Goal: Information Seeking & Learning: Learn about a topic

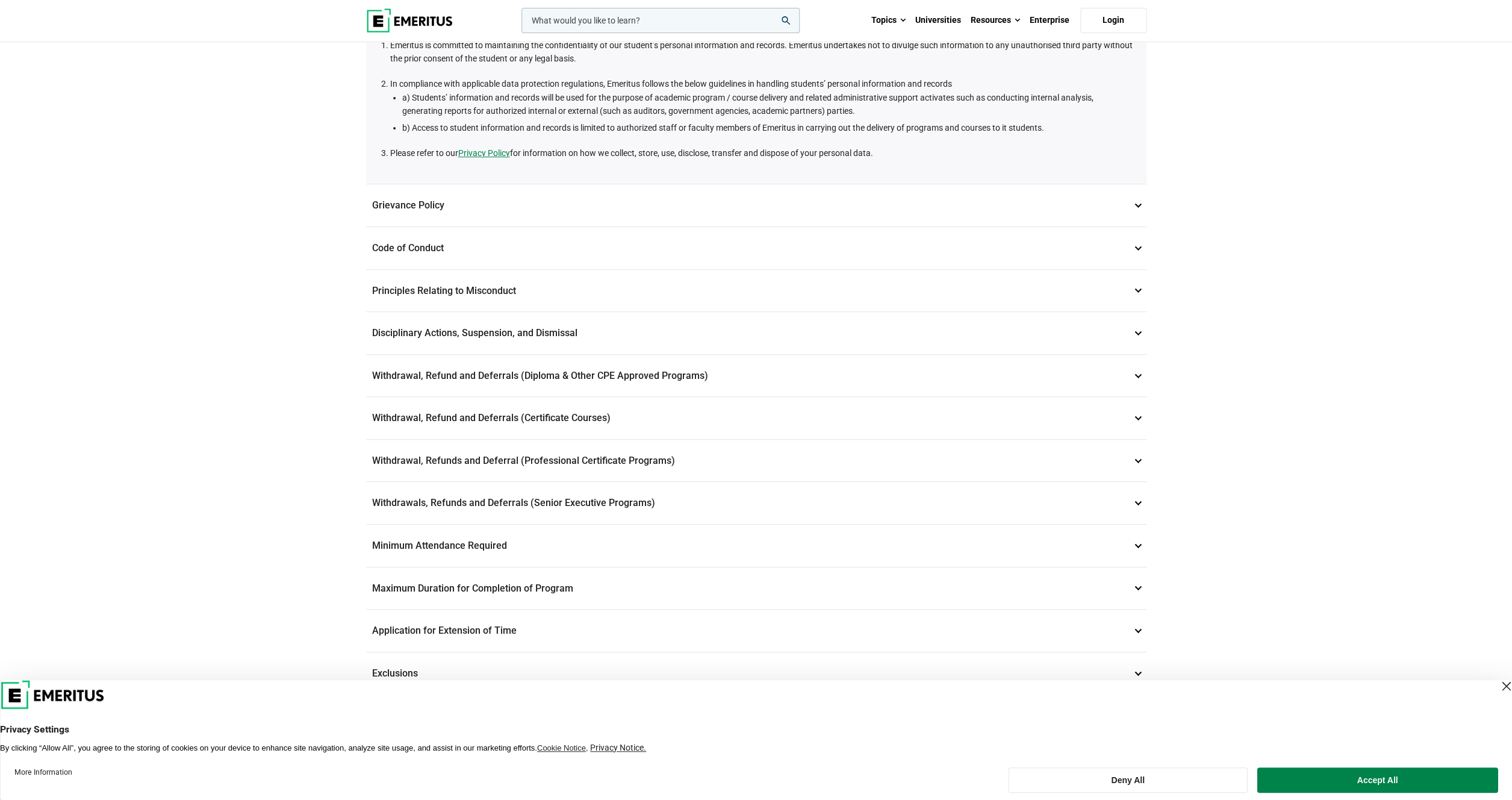
scroll to position [195, 0]
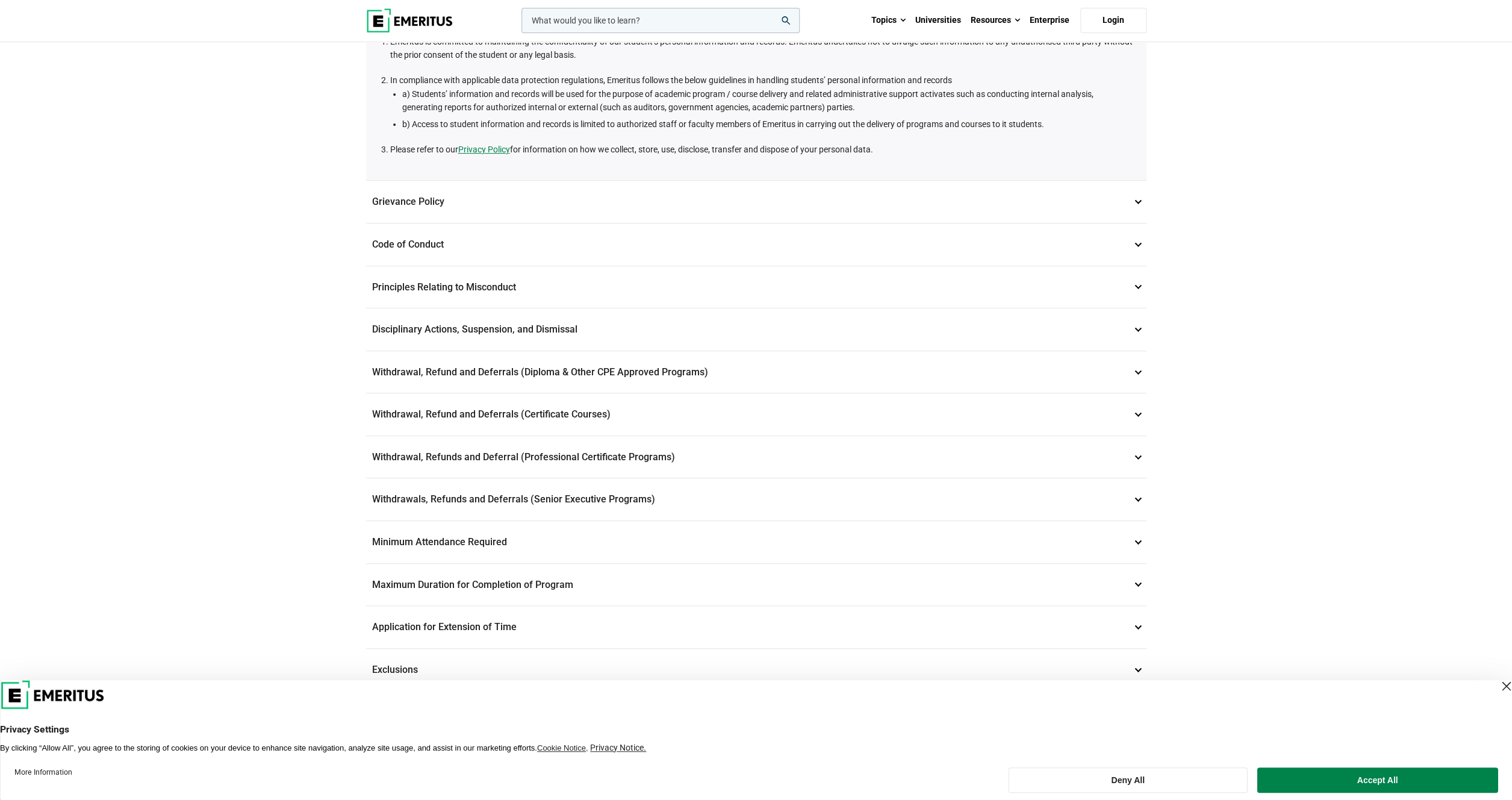
click at [1138, 373] on p "Withdrawal, Refund and Deferrals (Diploma & Other CPE Approved Programs) 6" at bounding box center [756, 372] width 780 height 42
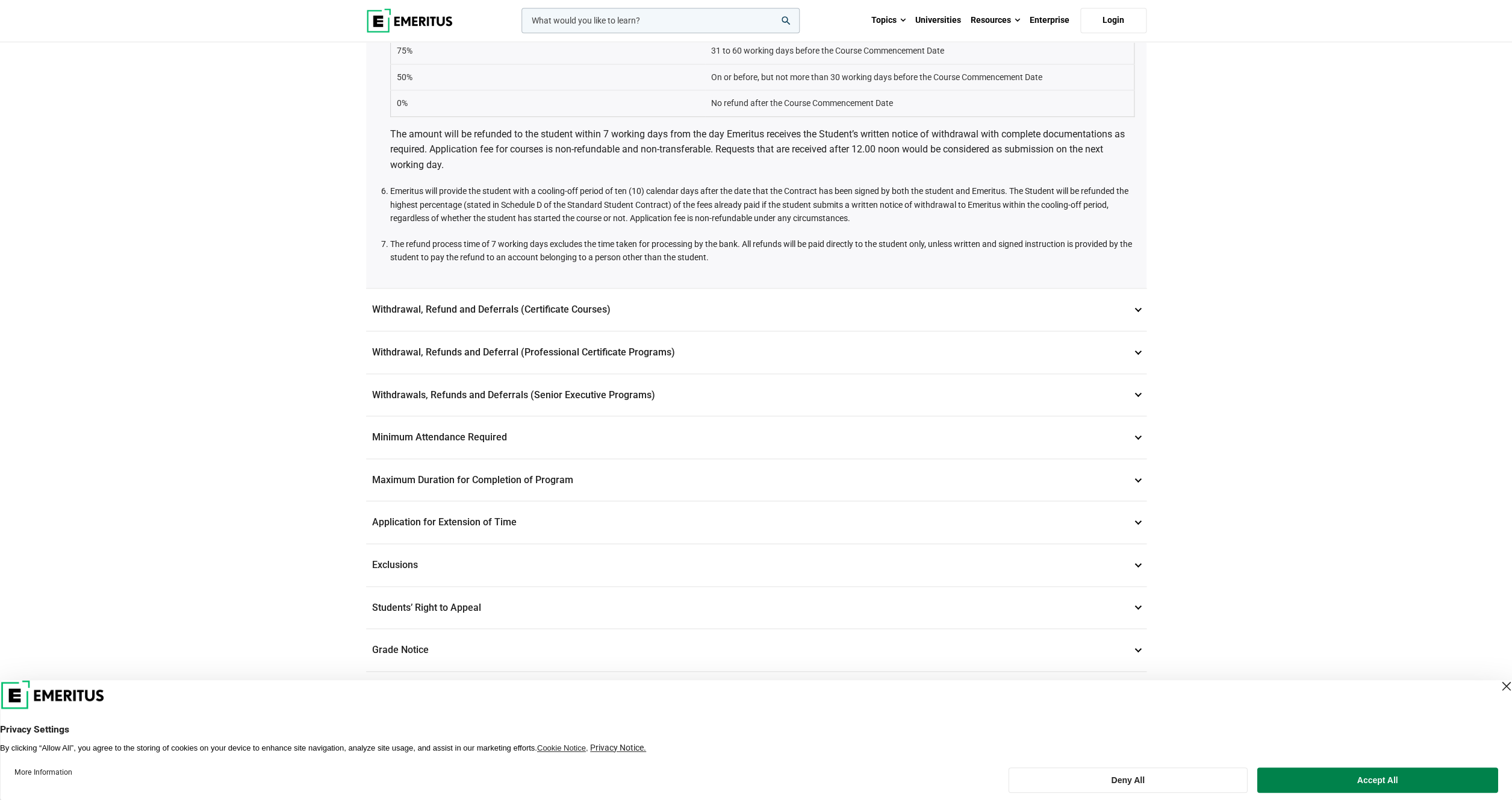
scroll to position [723, 0]
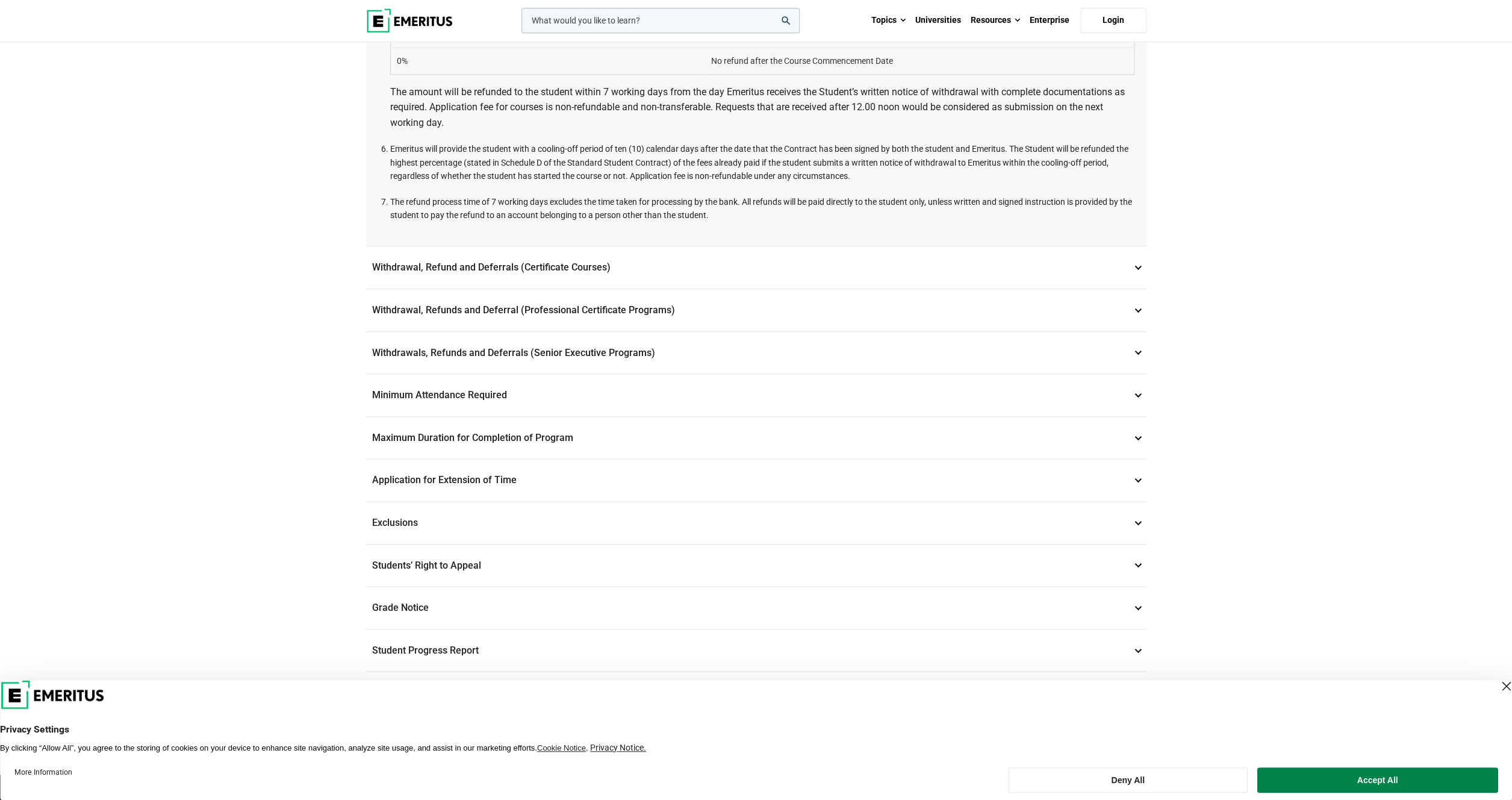
click at [1134, 265] on p "Withdrawal, Refund and Deferrals (Certificate Courses) 7" at bounding box center [756, 268] width 780 height 42
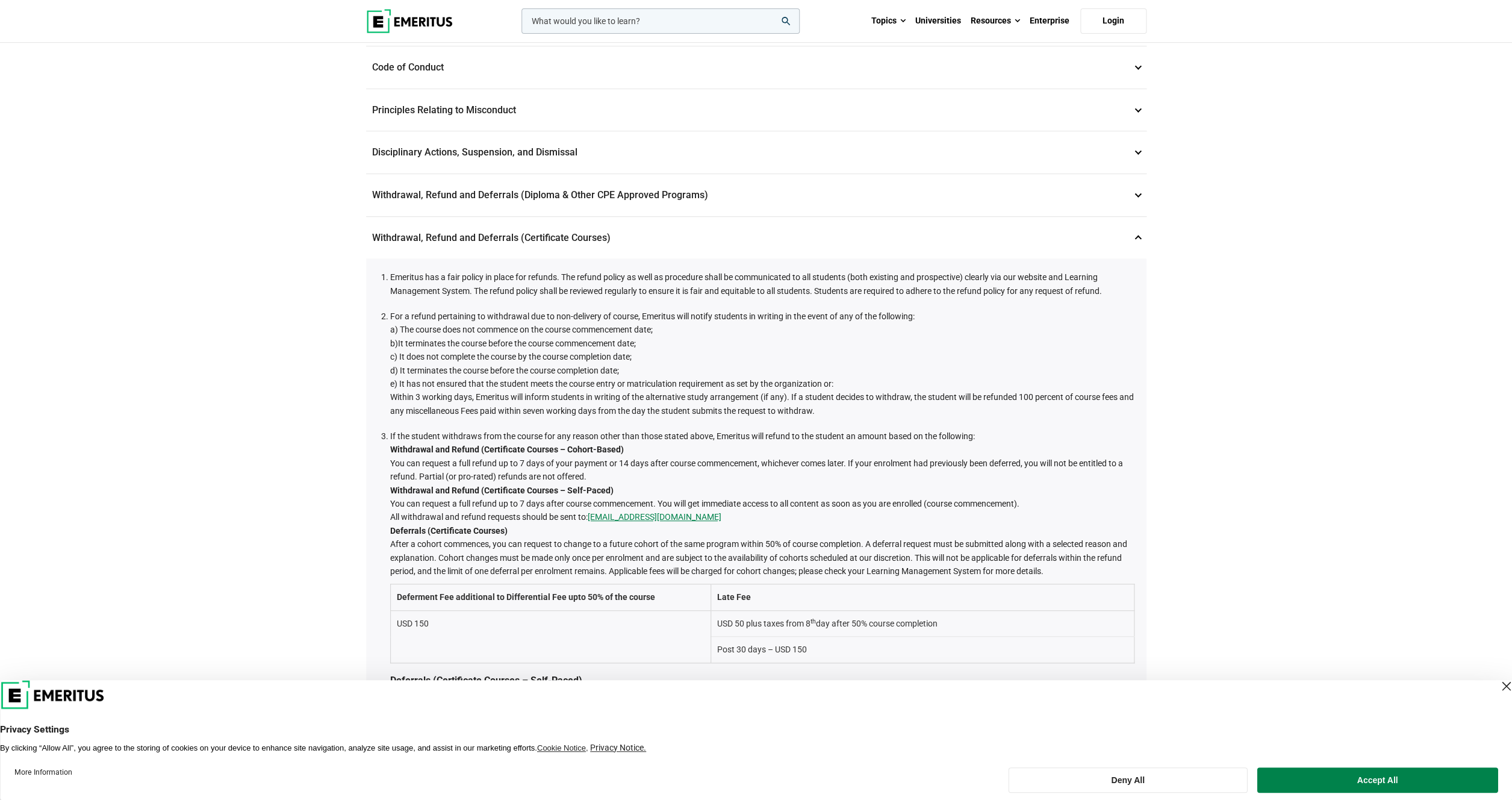
scroll to position [0, 0]
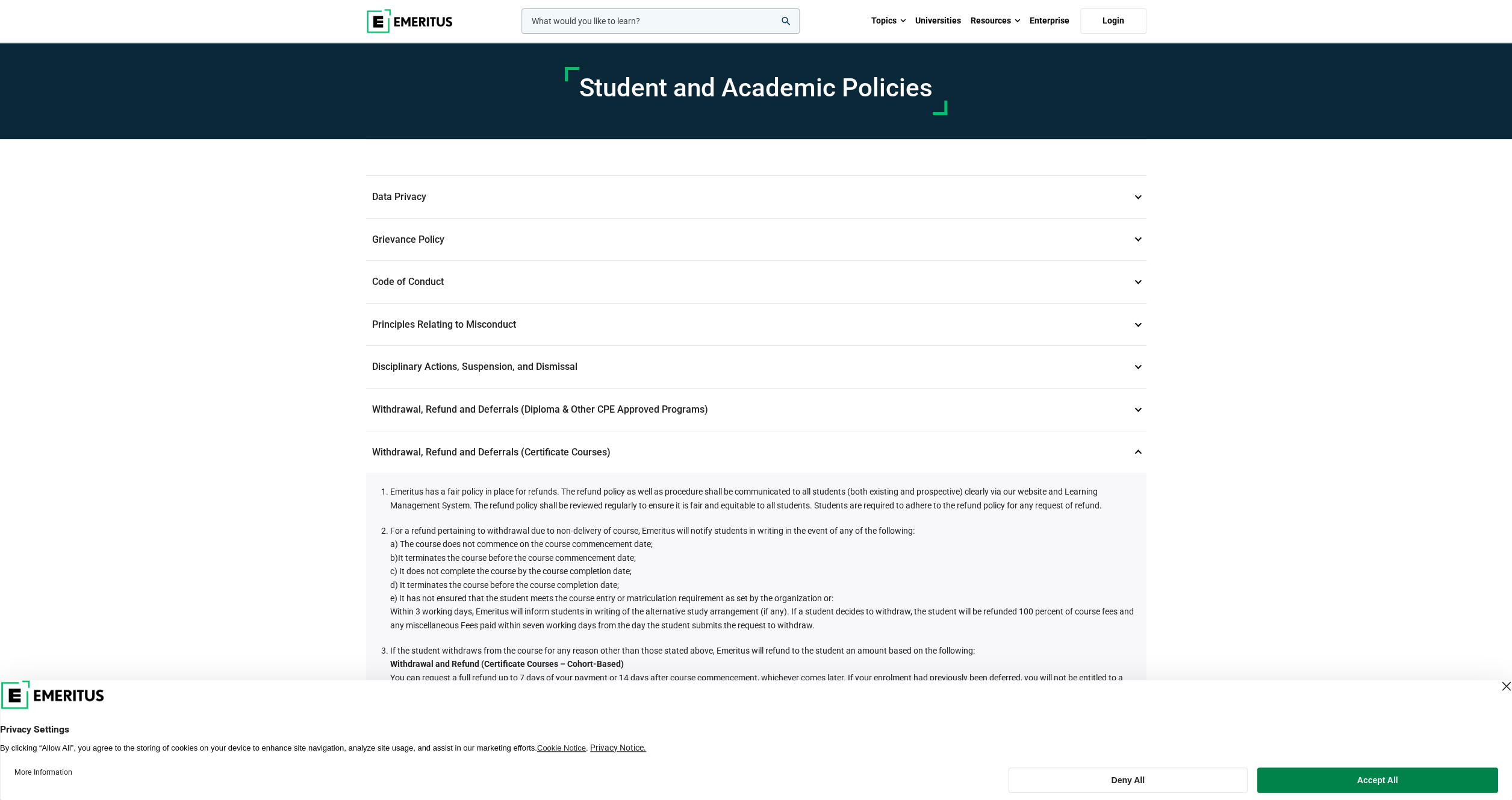
click at [1133, 404] on p "Withdrawal, Refund and Deferrals (Diploma & Other CPE Approved Programs) 6" at bounding box center [756, 410] width 780 height 42
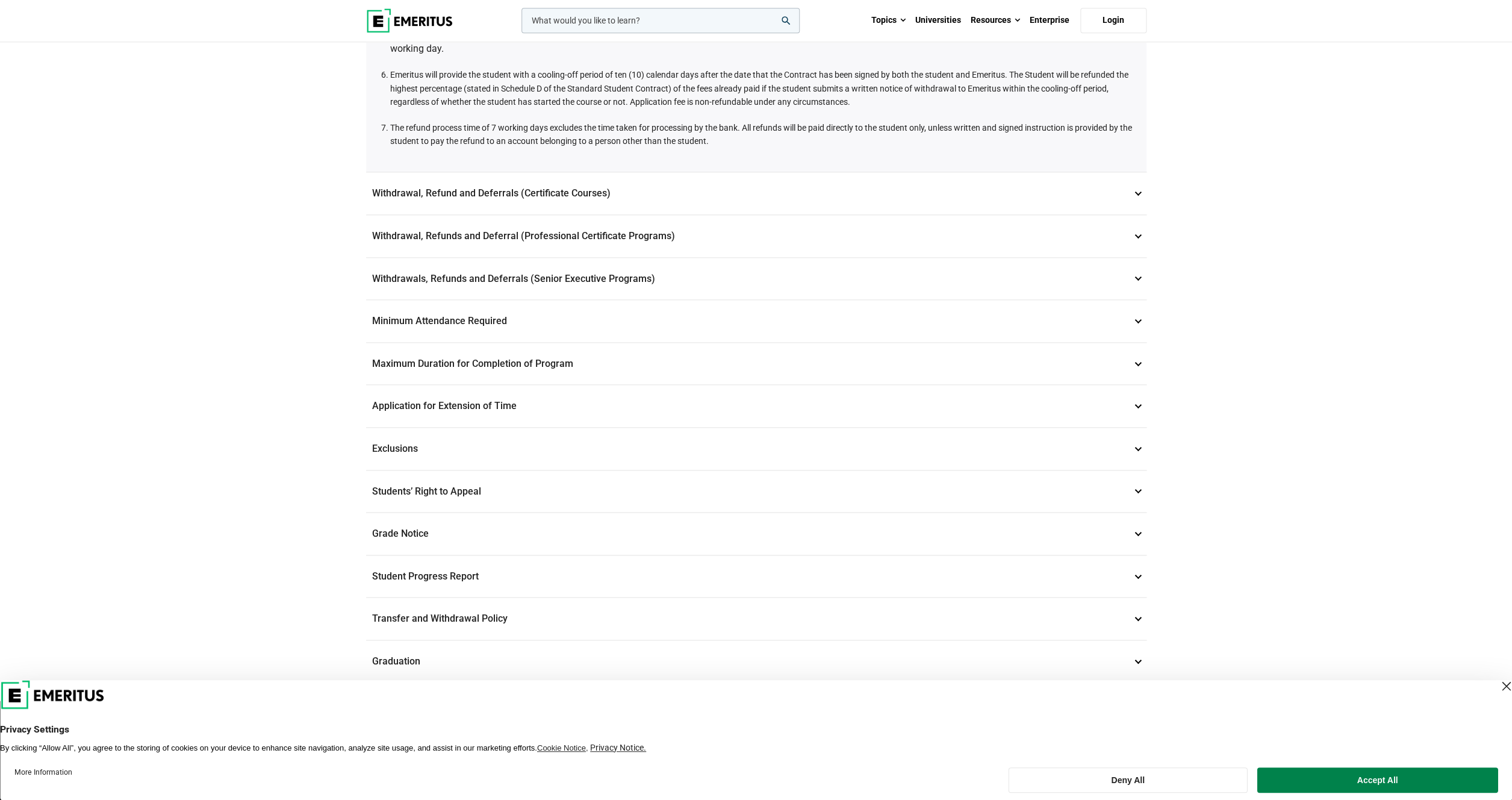
scroll to position [849, 0]
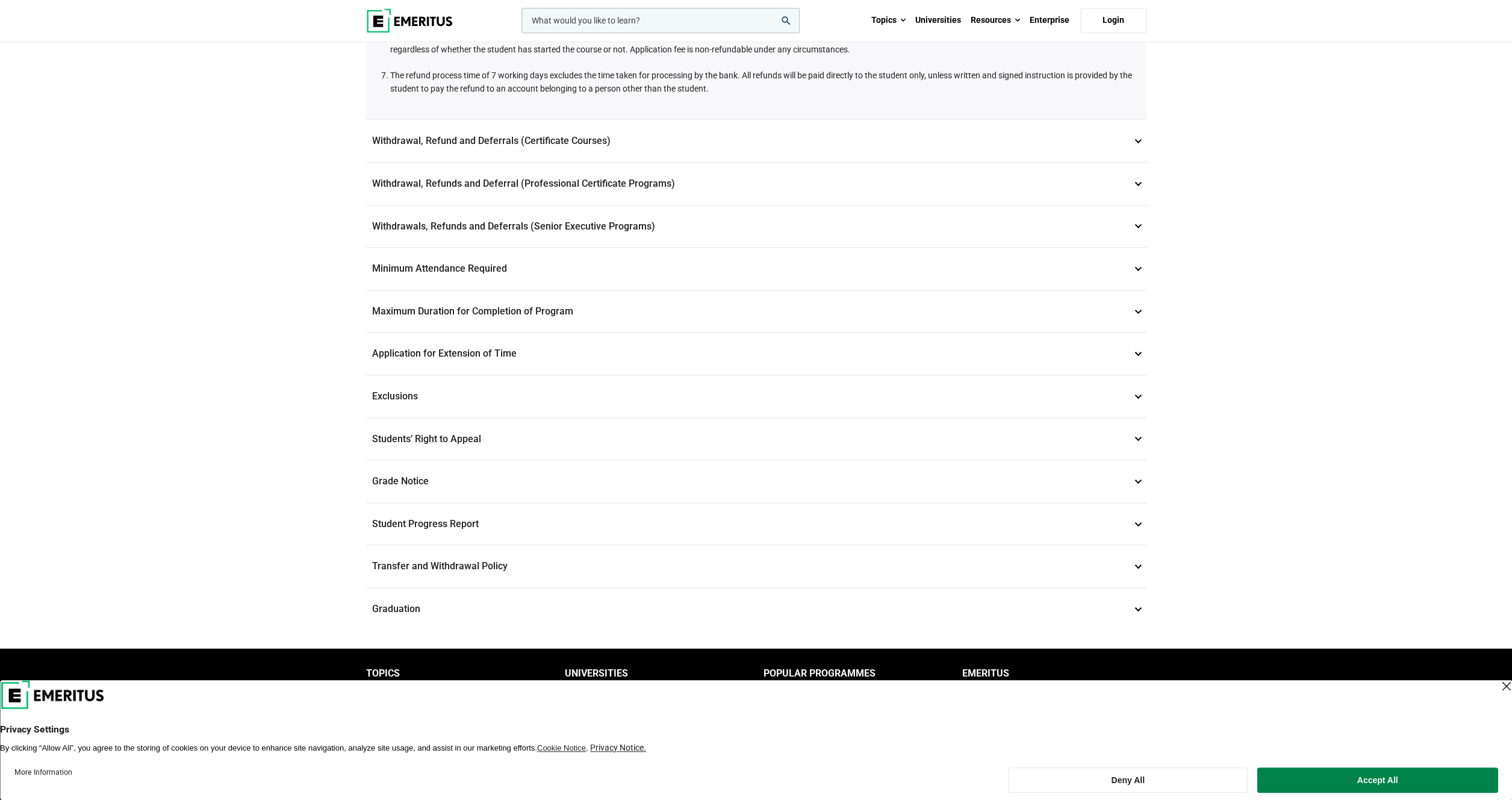
click at [1139, 228] on p "Withdrawals, Refunds and Deferrals (Senior Executive Programs) 9" at bounding box center [756, 226] width 780 height 42
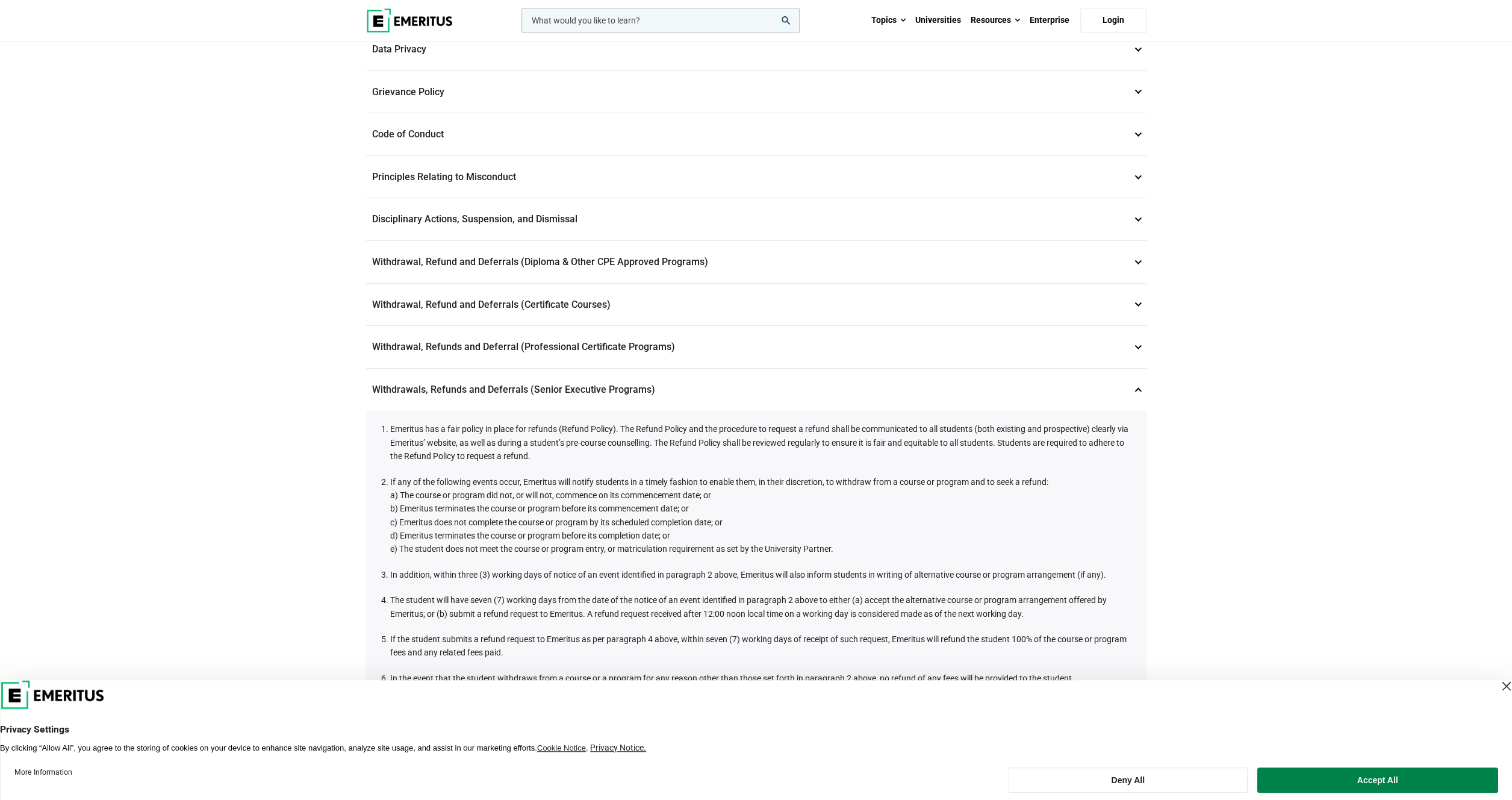
scroll to position [30, 0]
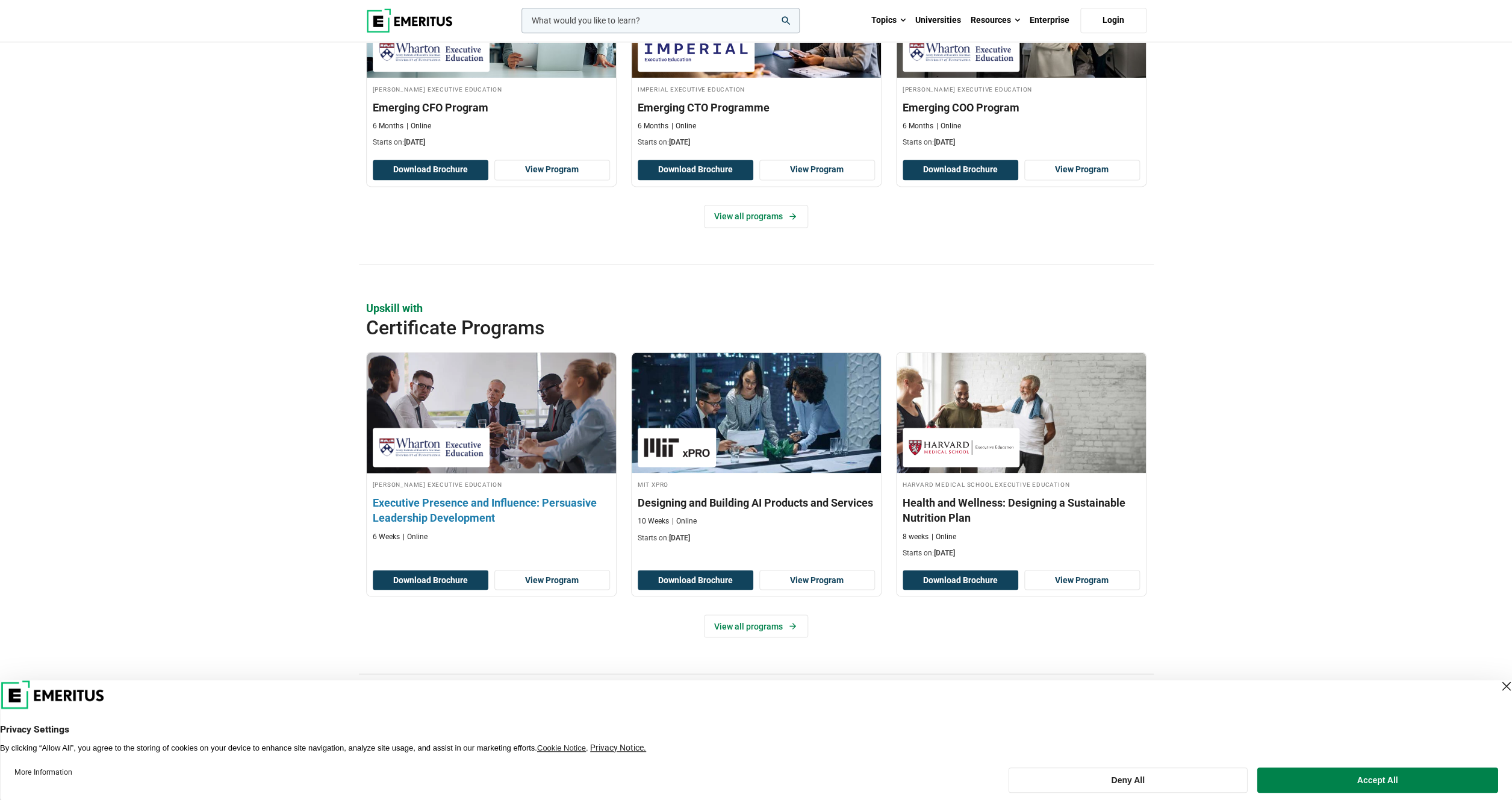
scroll to position [987, 0]
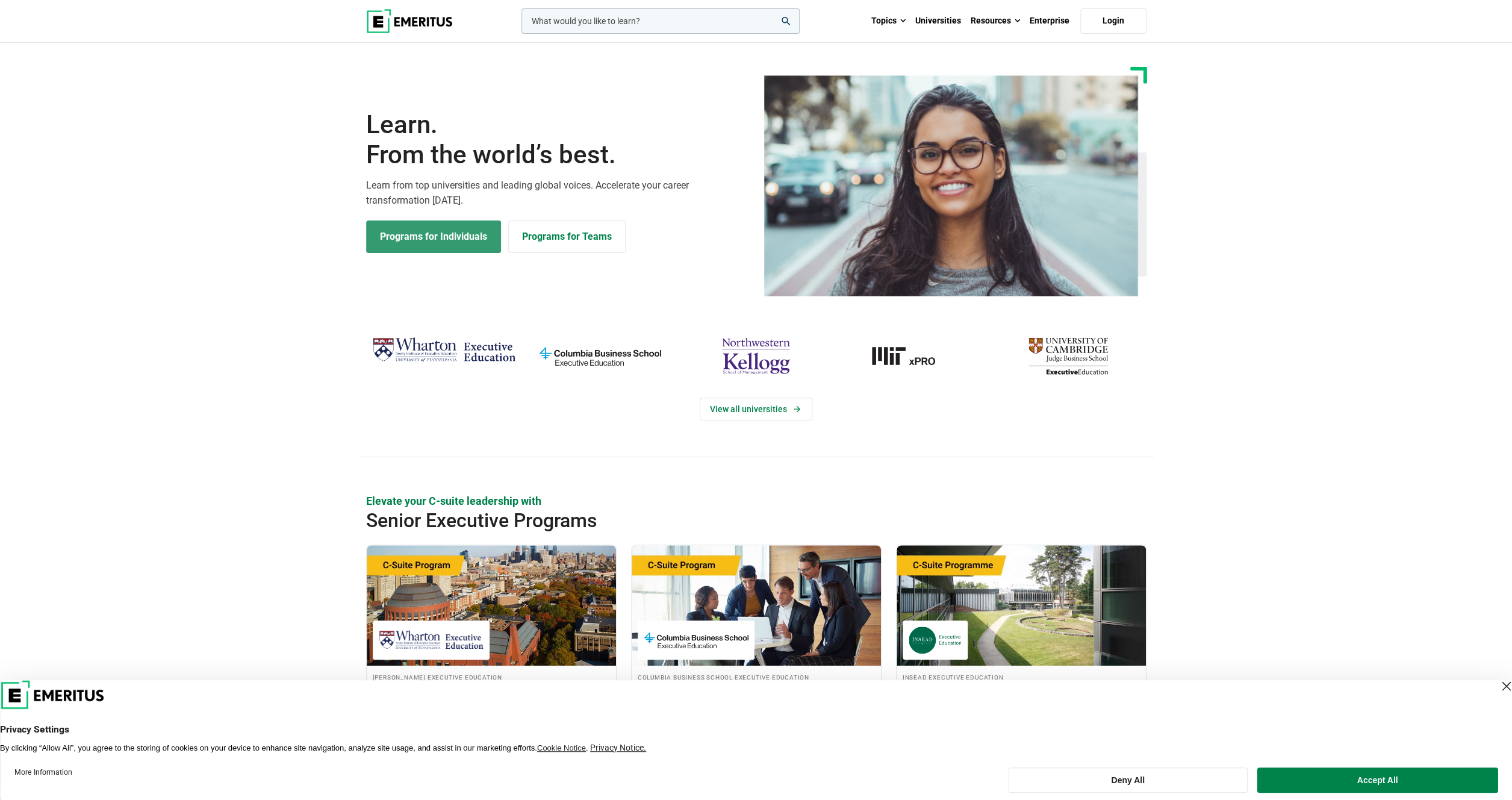
click at [420, 223] on link "Programs for Individuals" at bounding box center [434, 237] width 135 height 33
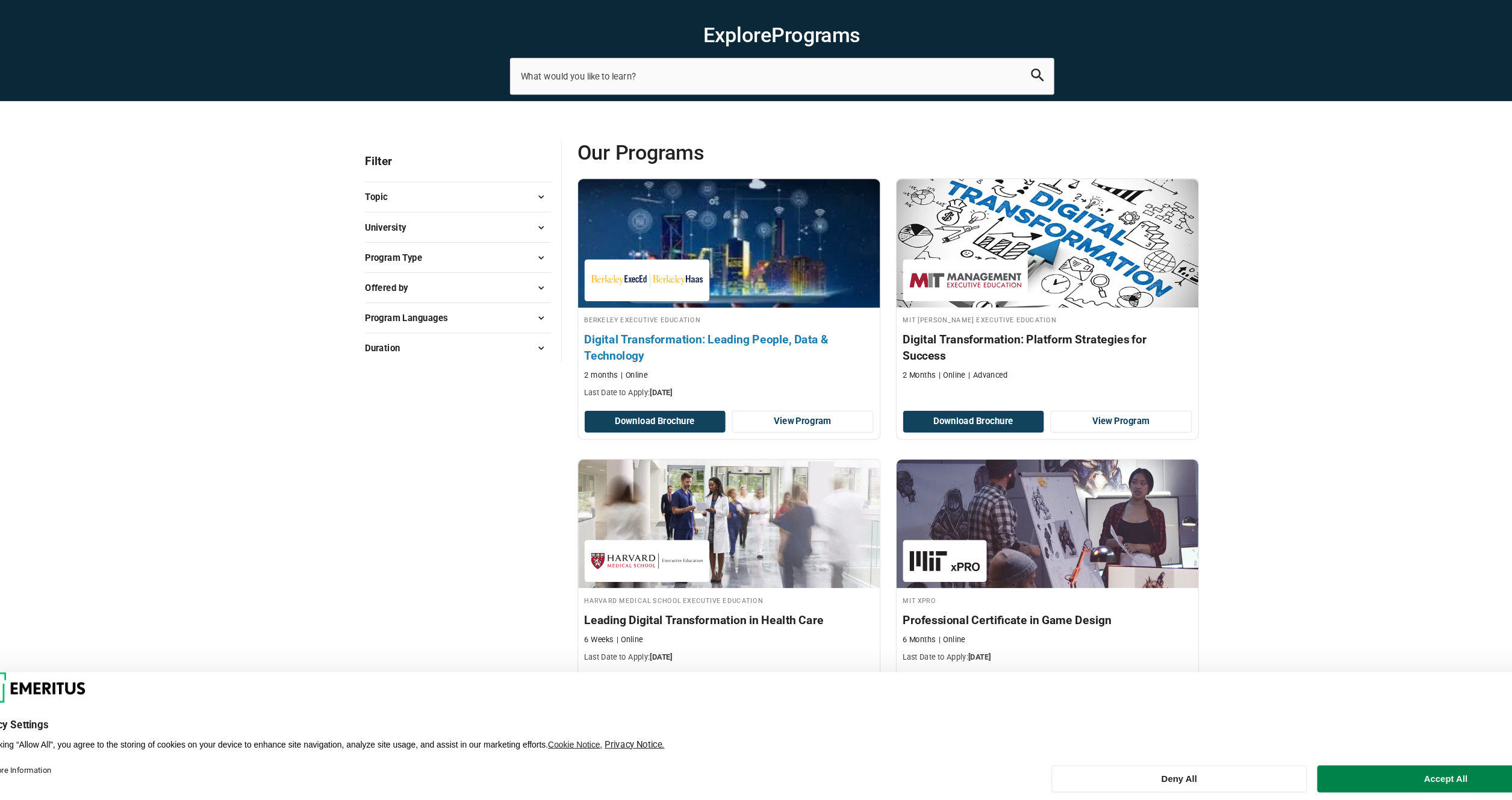
scroll to position [42, 0]
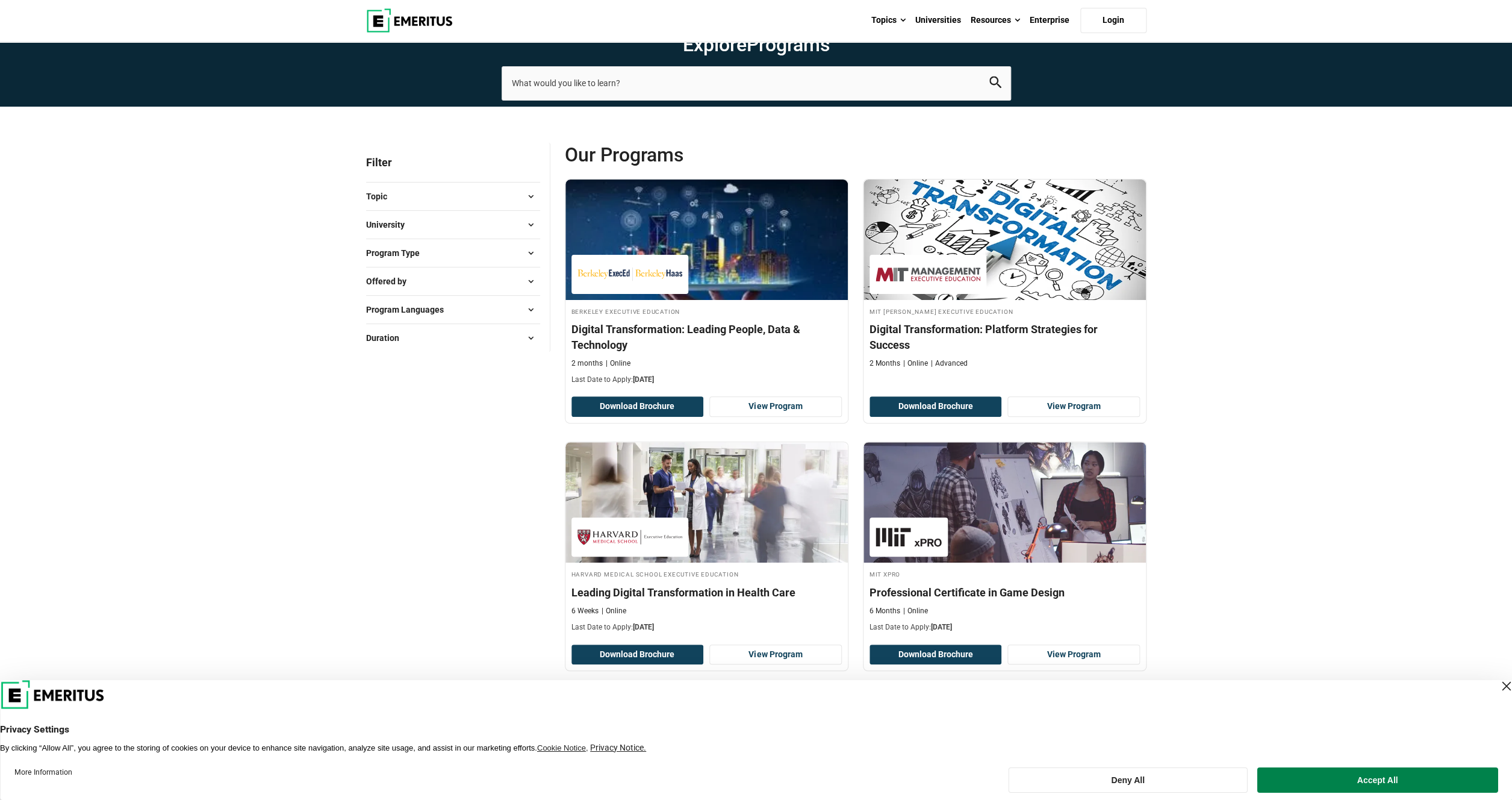
click at [531, 198] on span at bounding box center [531, 196] width 18 height 18
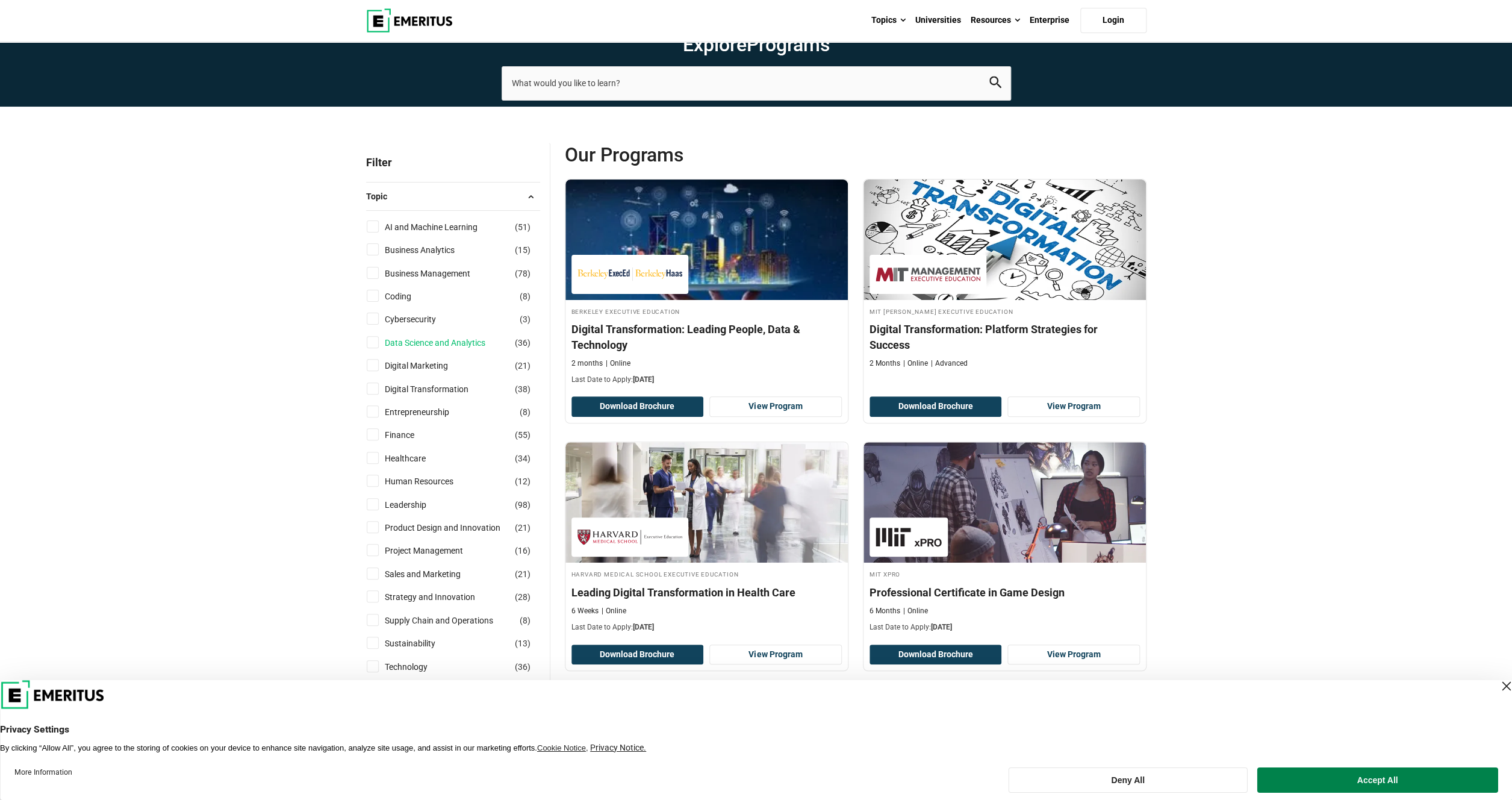
click at [452, 344] on link "Data Science and Analytics" at bounding box center [447, 343] width 125 height 13
checkbox input "true"
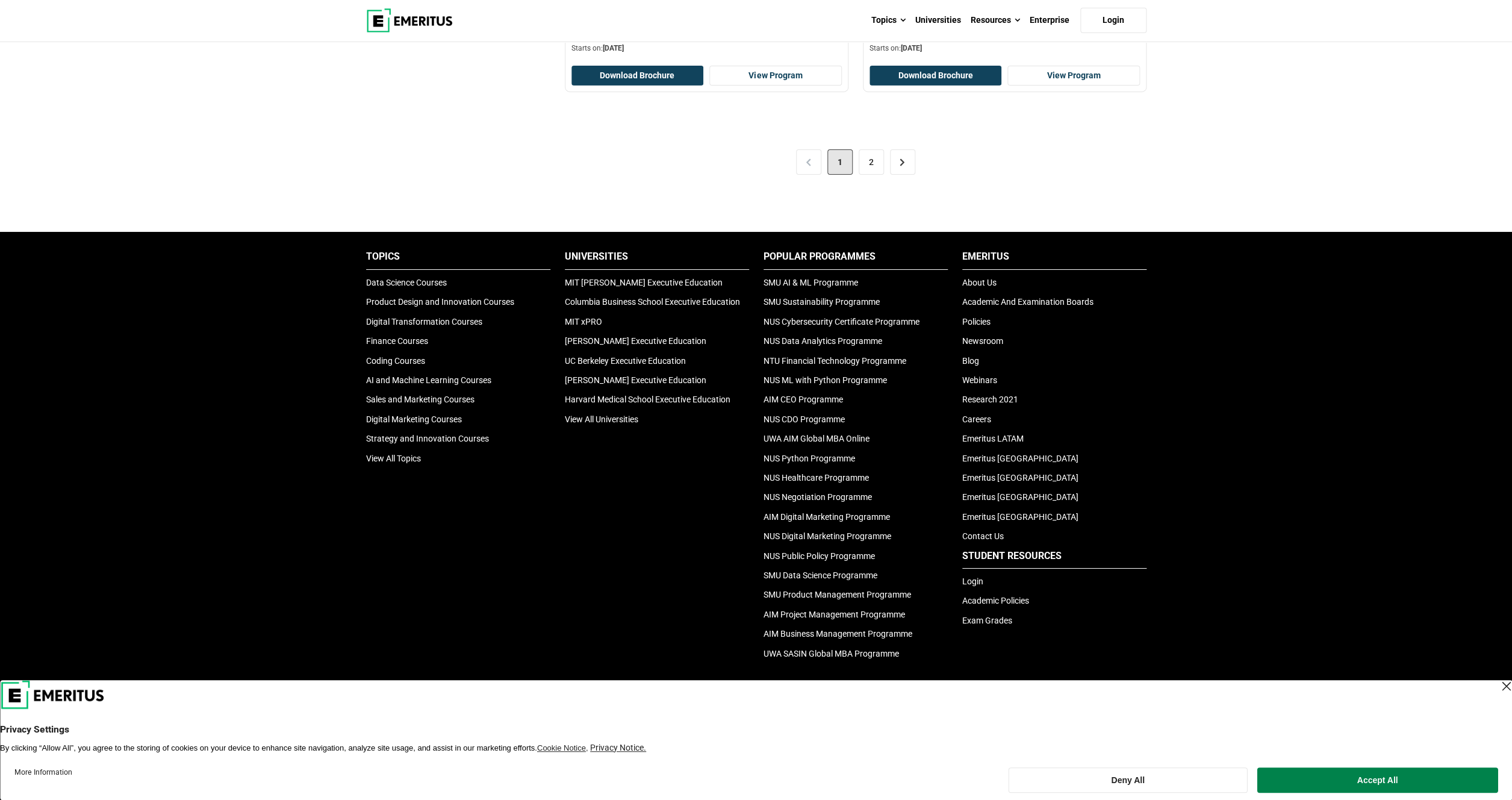
scroll to position [2657, 0]
